Goal: Task Accomplishment & Management: Complete application form

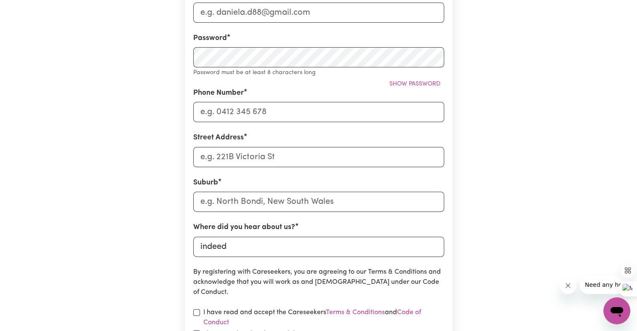
scroll to position [337, 0]
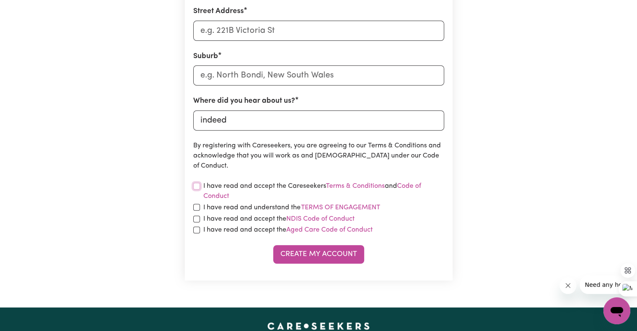
click at [194, 184] on input "checkbox" at bounding box center [196, 186] width 7 height 7
checkbox input "true"
click at [195, 206] on input "checkbox" at bounding box center [196, 207] width 7 height 7
checkbox input "true"
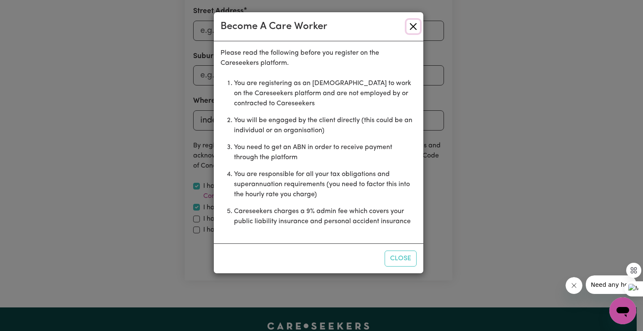
click at [411, 22] on button "Close" at bounding box center [413, 26] width 13 height 13
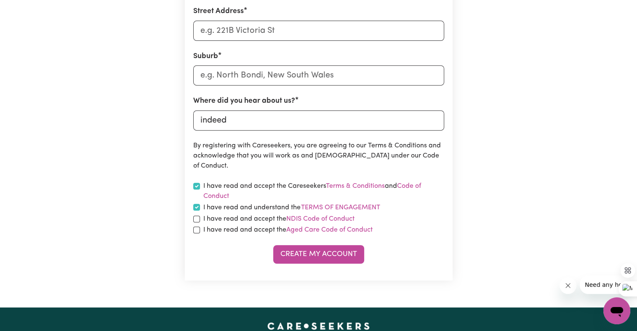
click at [191, 222] on section "Create A Care Worker Account To register as a care worker you need to create an…" at bounding box center [319, 0] width 268 height 561
click at [197, 221] on input "checkbox" at bounding box center [196, 218] width 7 height 7
checkbox input "true"
click at [196, 234] on div "I have read and accept the Aged Care Code of Conduct" at bounding box center [318, 230] width 251 height 10
click at [266, 76] on input "text" at bounding box center [318, 75] width 251 height 20
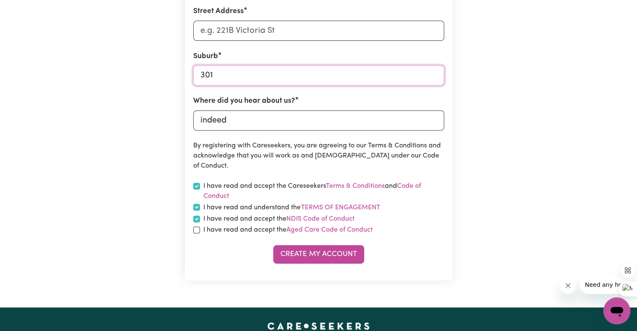
type input "3011"
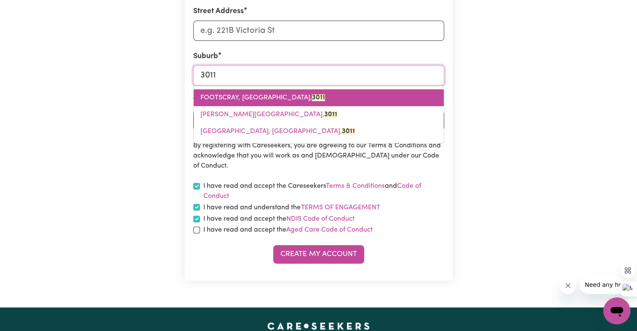
click at [321, 94] on link "FOOTSCRAY, Victoria, 3011" at bounding box center [319, 97] width 250 height 17
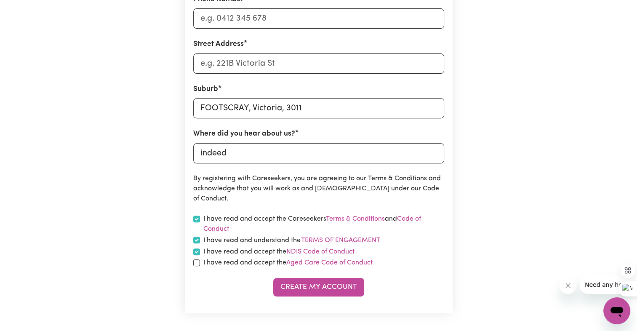
scroll to position [252, 0]
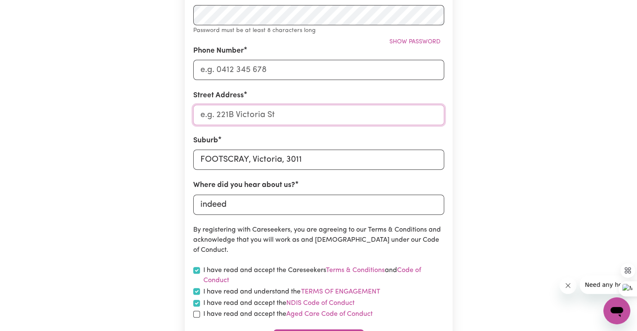
click at [223, 119] on input "Street Address" at bounding box center [318, 115] width 251 height 20
type input "[STREET_ADDRESS][PERSON_NAME]"
type input "0435908768"
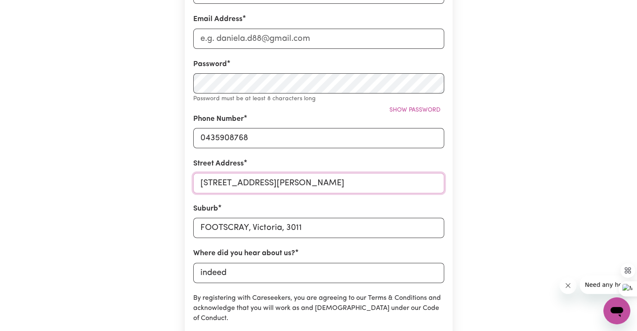
scroll to position [84, 0]
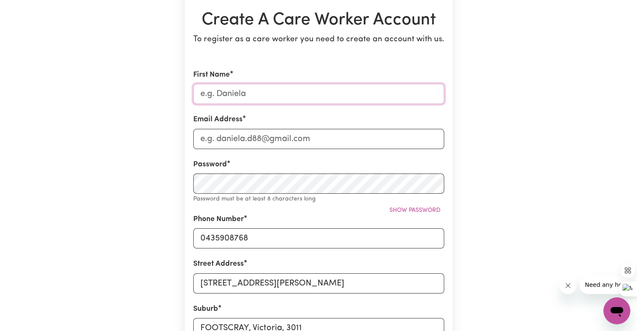
click at [226, 101] on input "First Name" at bounding box center [318, 94] width 251 height 20
type input "[PERSON_NAME] [PERSON_NAME]"
click at [225, 140] on input "Email Address" at bounding box center [318, 139] width 251 height 20
type input "[EMAIL_ADDRESS][DOMAIN_NAME]"
click at [281, 93] on input "[PERSON_NAME] [PERSON_NAME]" at bounding box center [318, 94] width 251 height 20
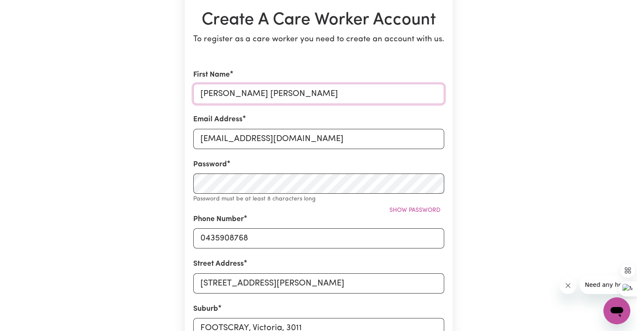
type input "[PERSON_NAME] [PERSON_NAME]"
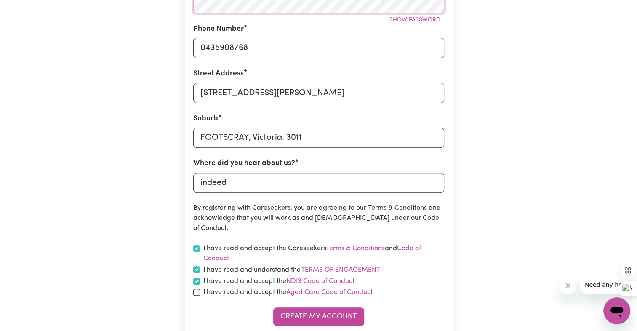
scroll to position [379, 0]
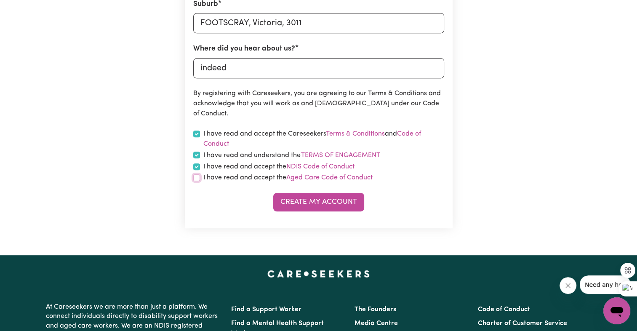
click at [194, 178] on input "checkbox" at bounding box center [196, 177] width 7 height 7
checkbox input "true"
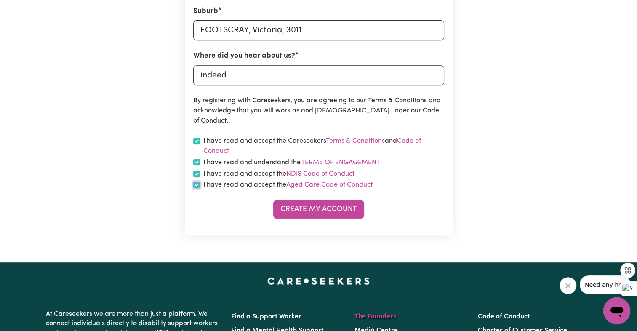
scroll to position [463, 0]
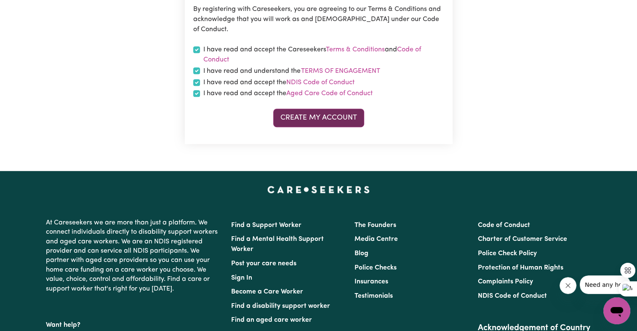
click at [318, 122] on button "Create My Account" at bounding box center [318, 118] width 91 height 19
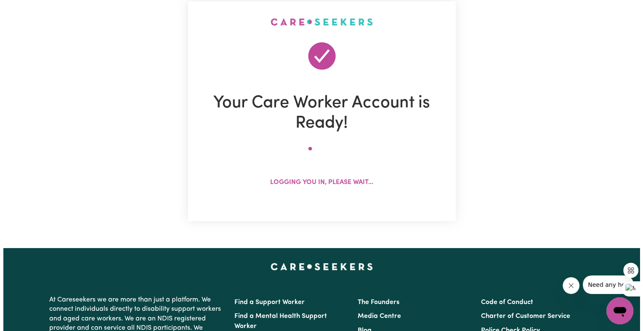
scroll to position [0, 0]
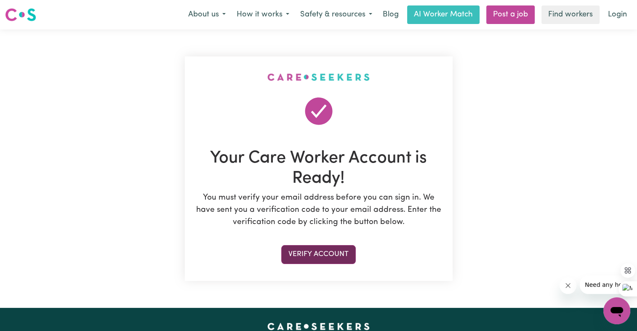
click at [314, 255] on button "Verify Account" at bounding box center [318, 254] width 74 height 19
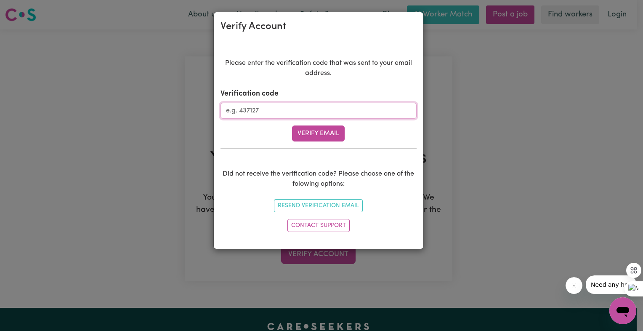
click at [292, 116] on input "Verification code" at bounding box center [319, 111] width 196 height 16
type input "061649"
click at [300, 135] on button "Verify Email" at bounding box center [318, 133] width 53 height 16
